Goal: Transaction & Acquisition: Book appointment/travel/reservation

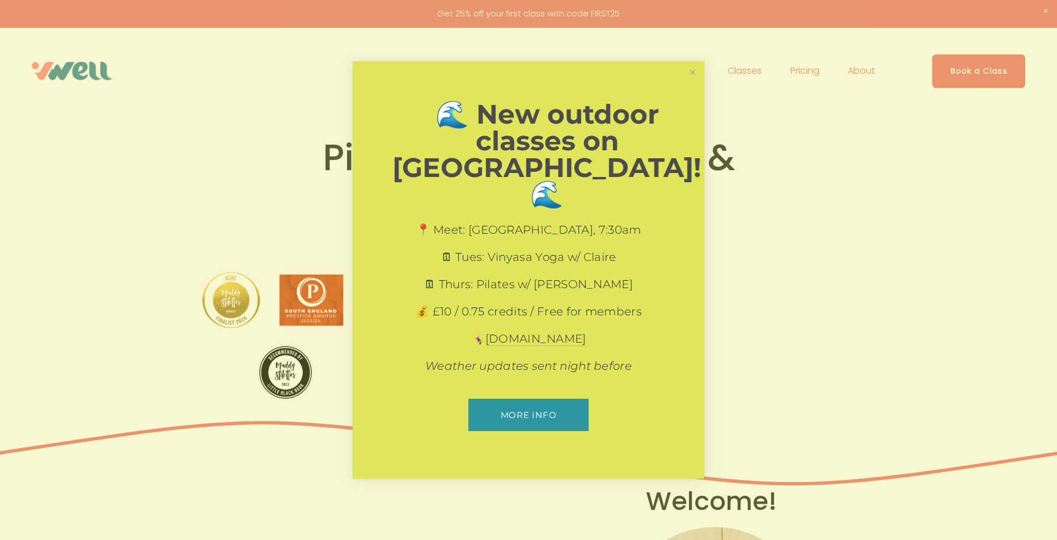
click at [531, 363] on div "🌊 New outdoor classes on [GEOGRAPHIC_DATA]! 🌊 📍 Meet: [GEOGRAPHIC_DATA], 7:30am…" at bounding box center [528, 270] width 351 height 418
click at [688, 83] on link "Close" at bounding box center [693, 73] width 20 height 20
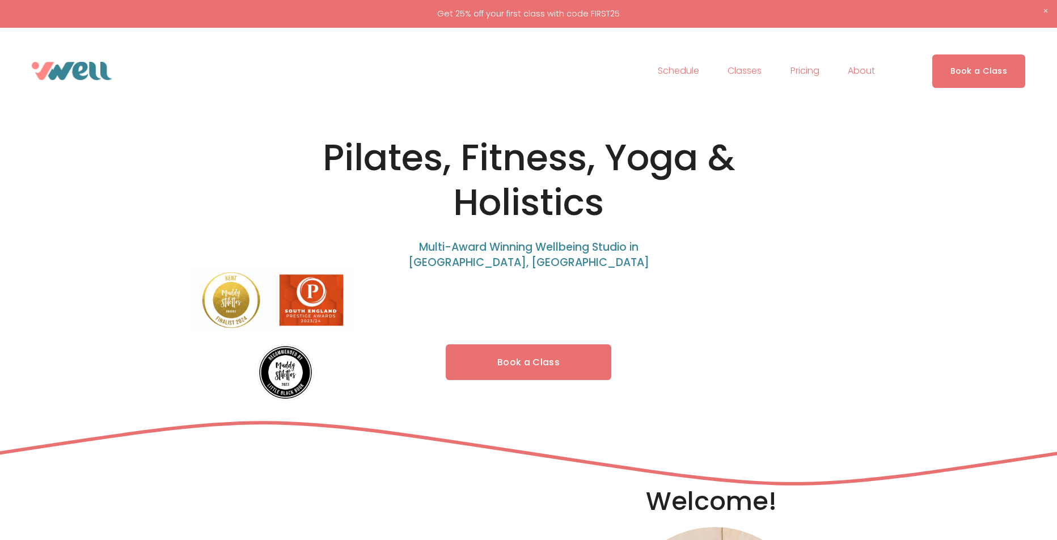
click at [540, 358] on link "Book a Class" at bounding box center [529, 362] width 166 height 36
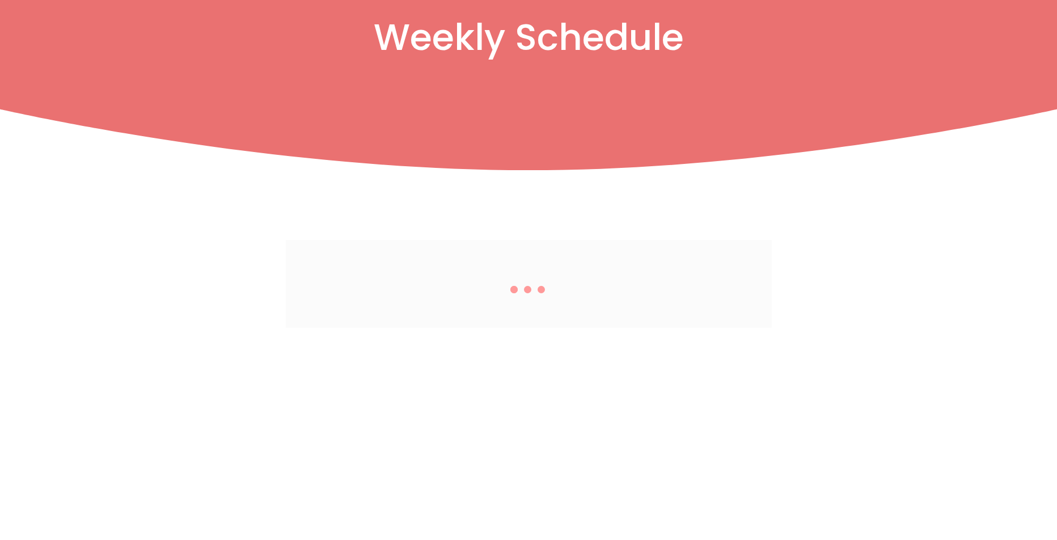
scroll to position [170, 0]
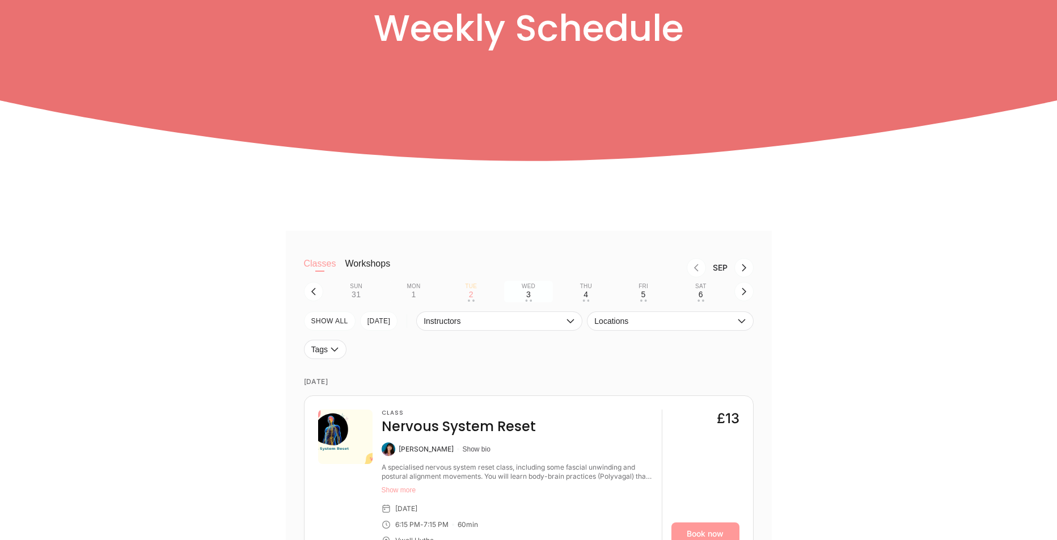
click at [528, 299] on div "3" at bounding box center [528, 294] width 5 height 9
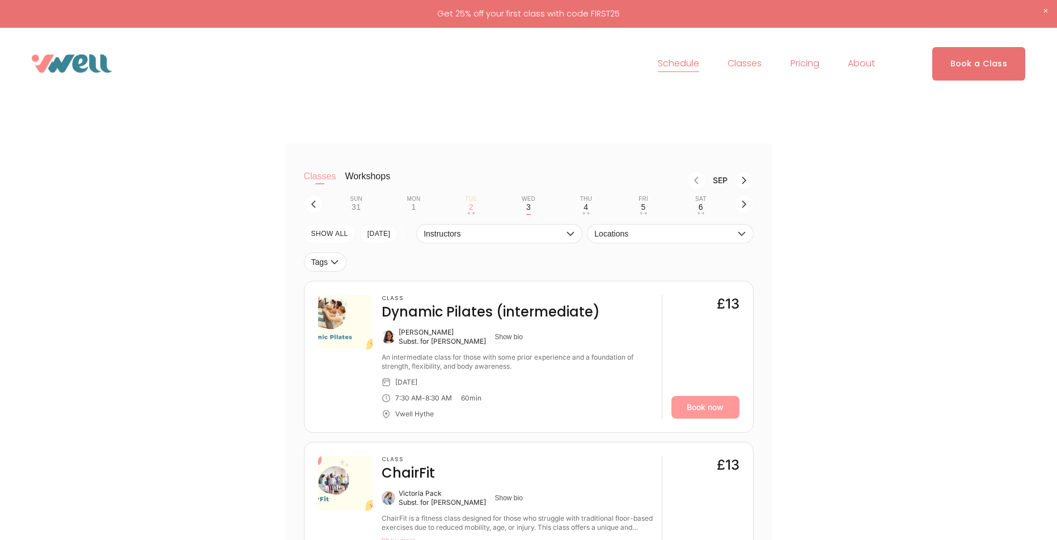
scroll to position [57, 0]
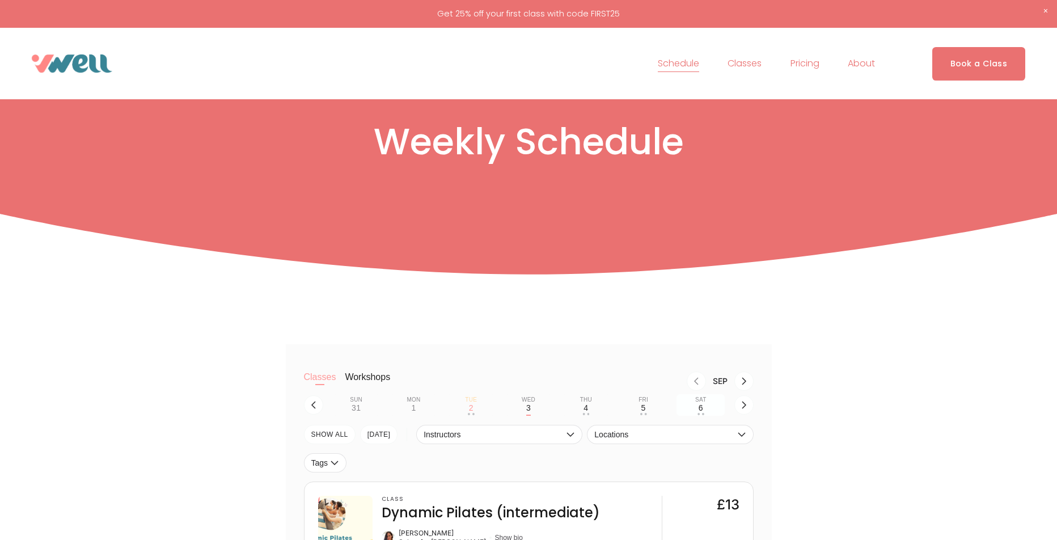
click at [701, 408] on div "6" at bounding box center [700, 407] width 5 height 9
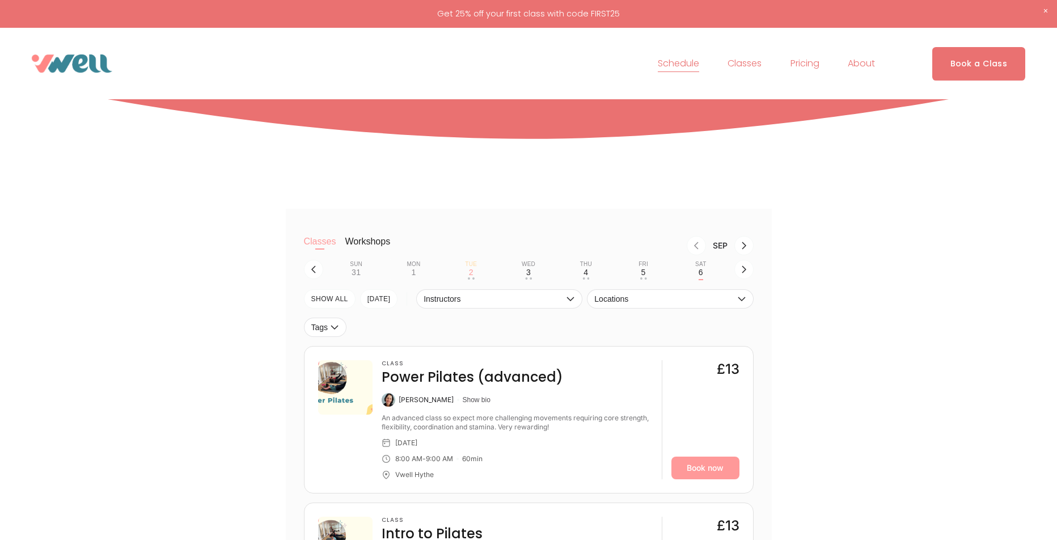
scroll to position [170, 0]
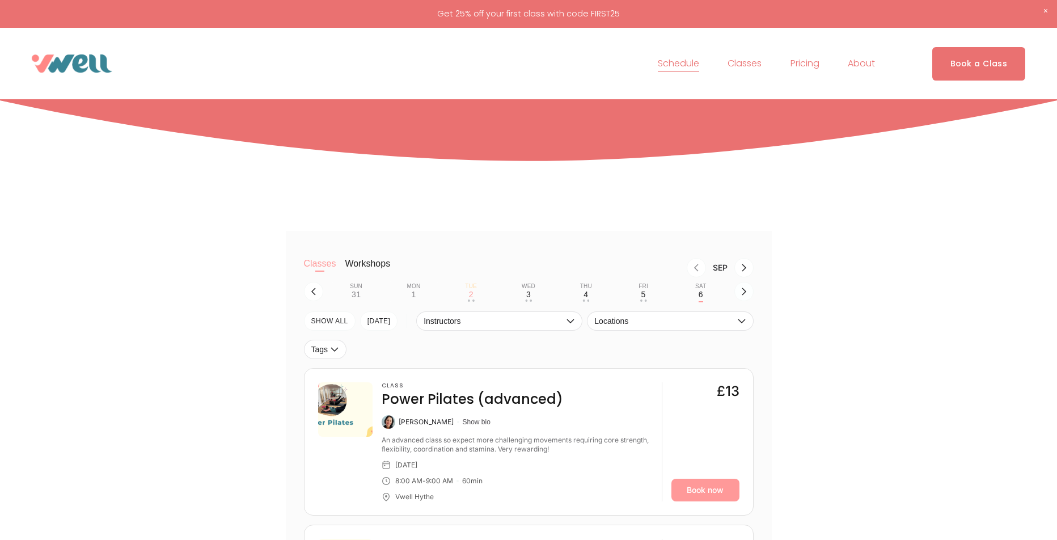
click at [742, 298] on button "button" at bounding box center [743, 291] width 19 height 19
click at [355, 292] on div "7" at bounding box center [356, 294] width 5 height 9
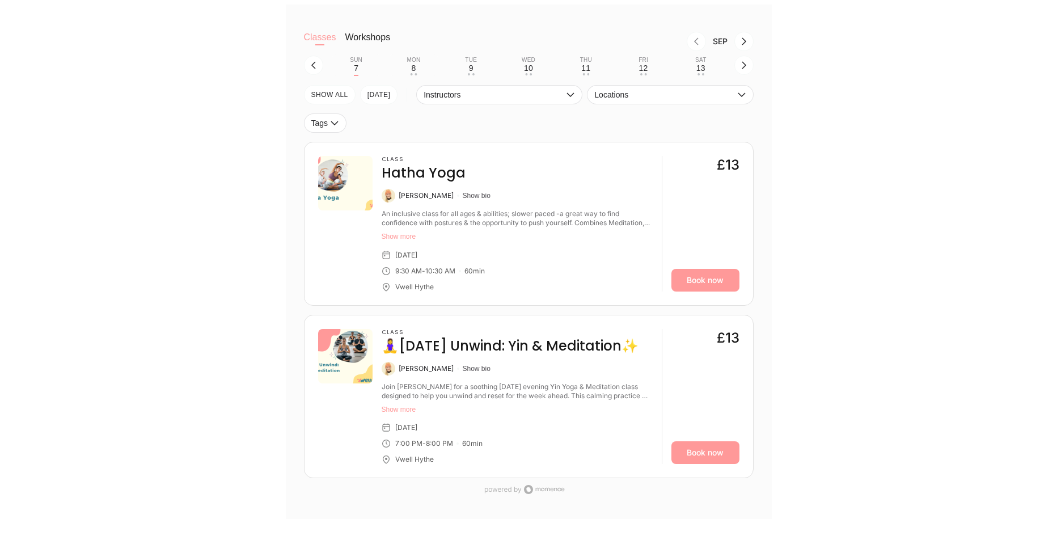
scroll to position [397, 0]
